Goal: Information Seeking & Learning: Learn about a topic

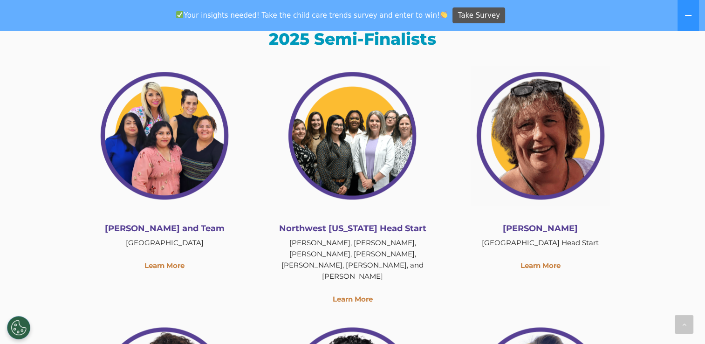
scroll to position [1173, 0]
click at [458, 17] on span "Take Survey" at bounding box center [479, 15] width 42 height 16
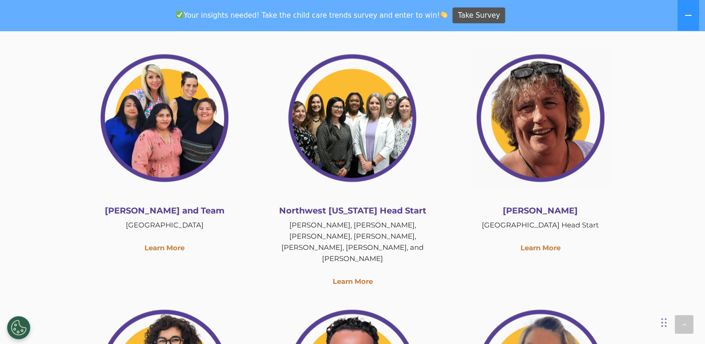
scroll to position [1189, 0]
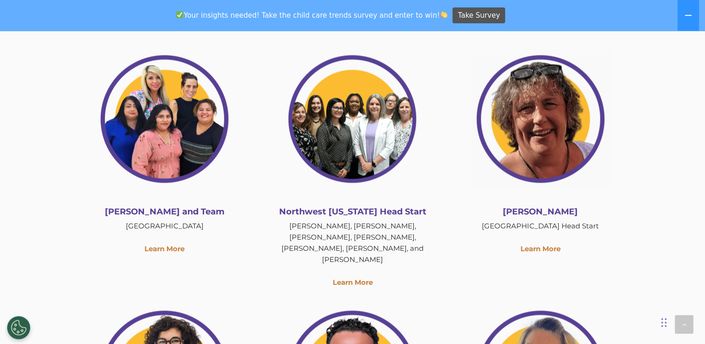
click at [173, 243] on p "Learn More" at bounding box center [165, 248] width 174 height 11
click at [172, 244] on link "Learn More" at bounding box center [164, 248] width 40 height 9
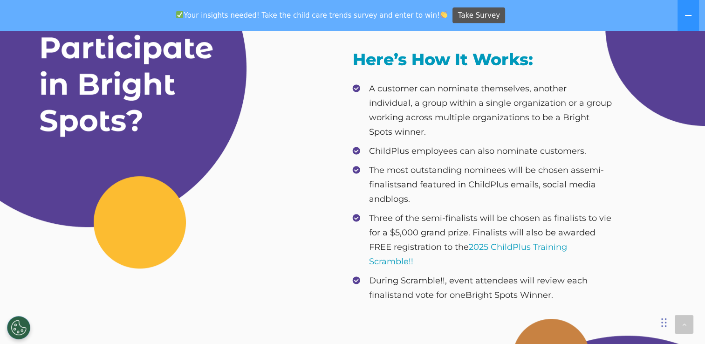
scroll to position [456, 0]
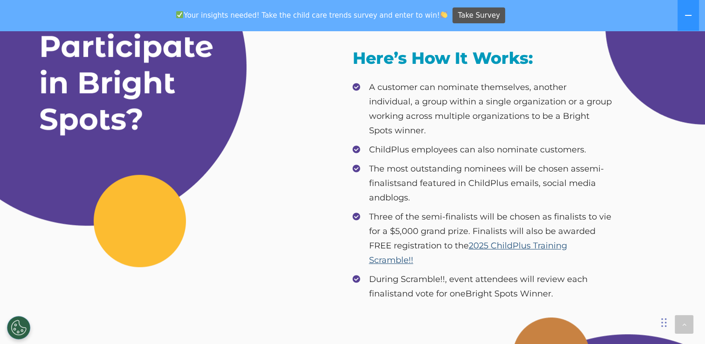
click at [512, 240] on link "2025 ChildPlus Training Scramble!!" at bounding box center [468, 252] width 198 height 25
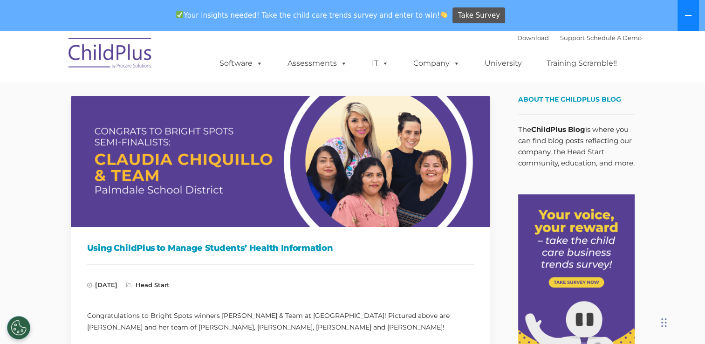
click at [692, 12] on button at bounding box center [687, 15] width 21 height 31
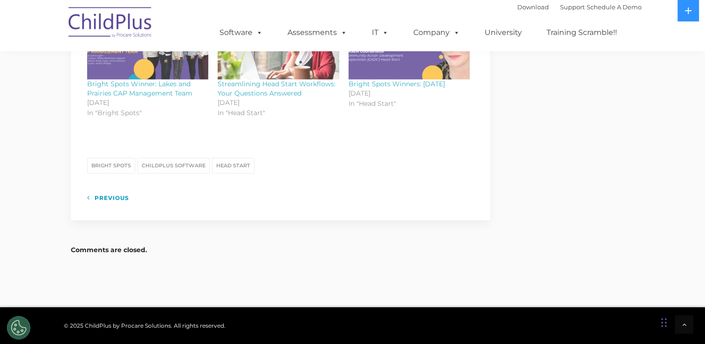
scroll to position [1174, 0]
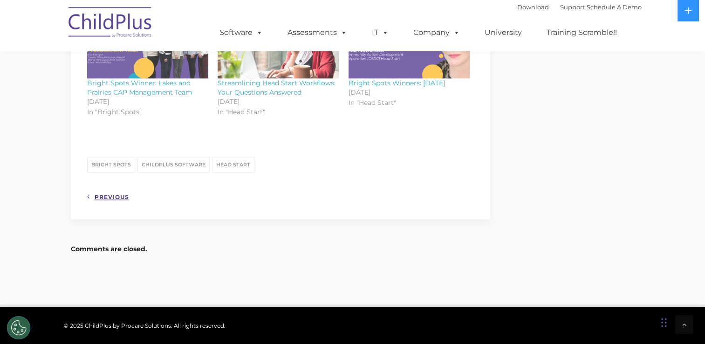
click at [108, 197] on link "Previous" at bounding box center [108, 197] width 42 height 12
